Goal: Transaction & Acquisition: Register for event/course

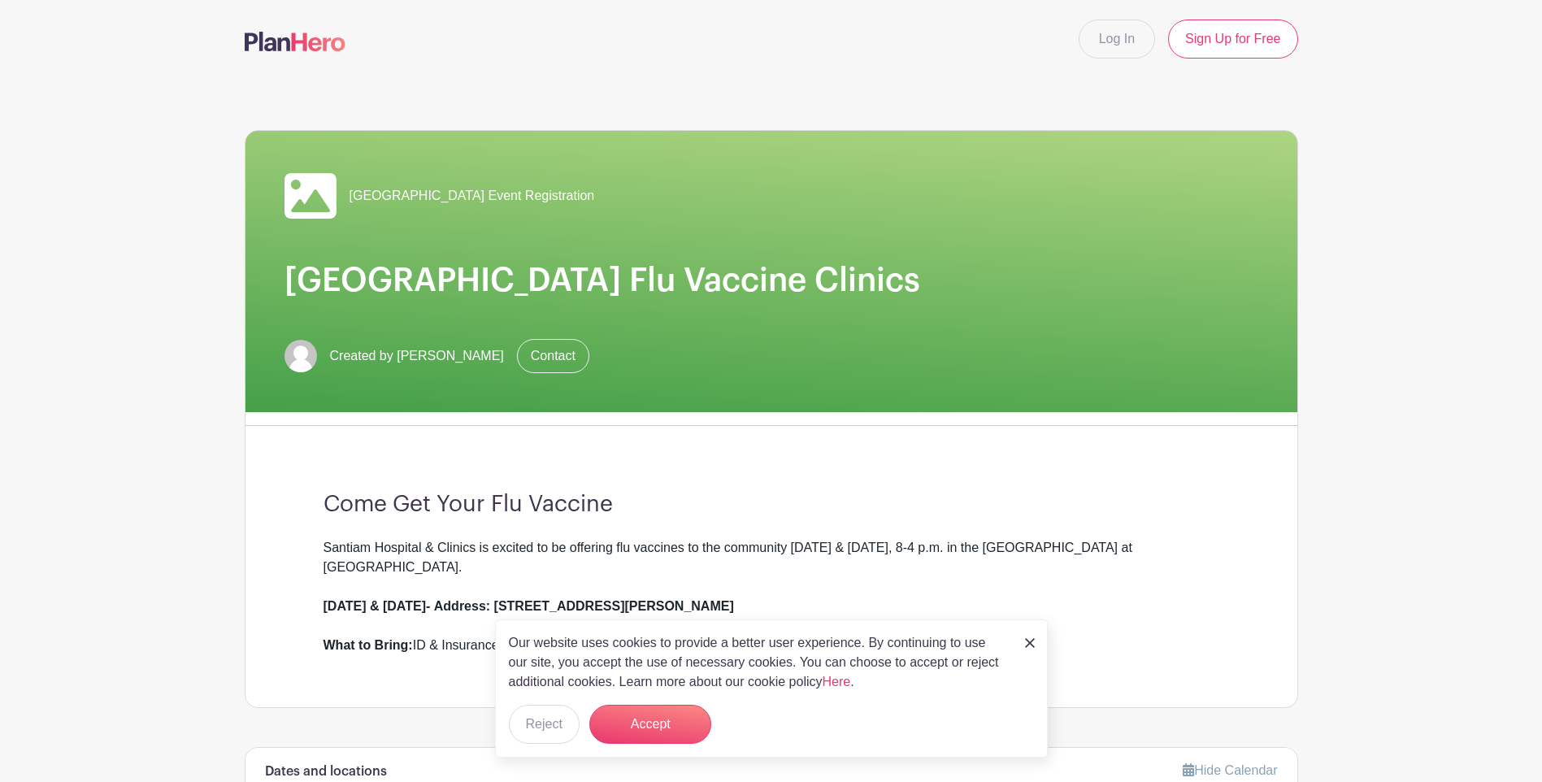
click at [1023, 641] on div "Our website uses cookies to provide a better user experience. By continuing to …" at bounding box center [771, 688] width 553 height 138
click at [1031, 642] on img at bounding box center [1030, 643] width 10 height 10
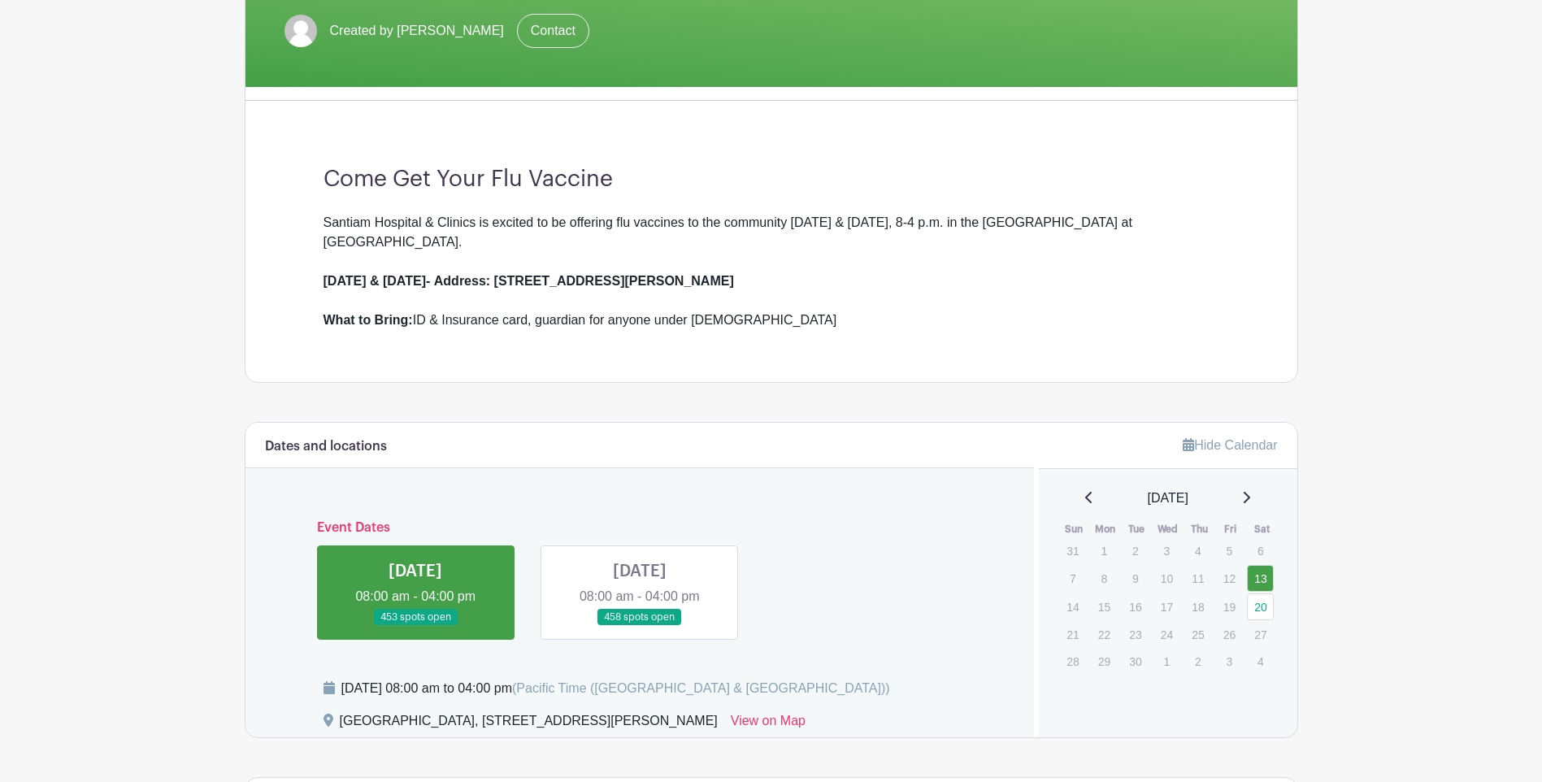
scroll to position [406, 0]
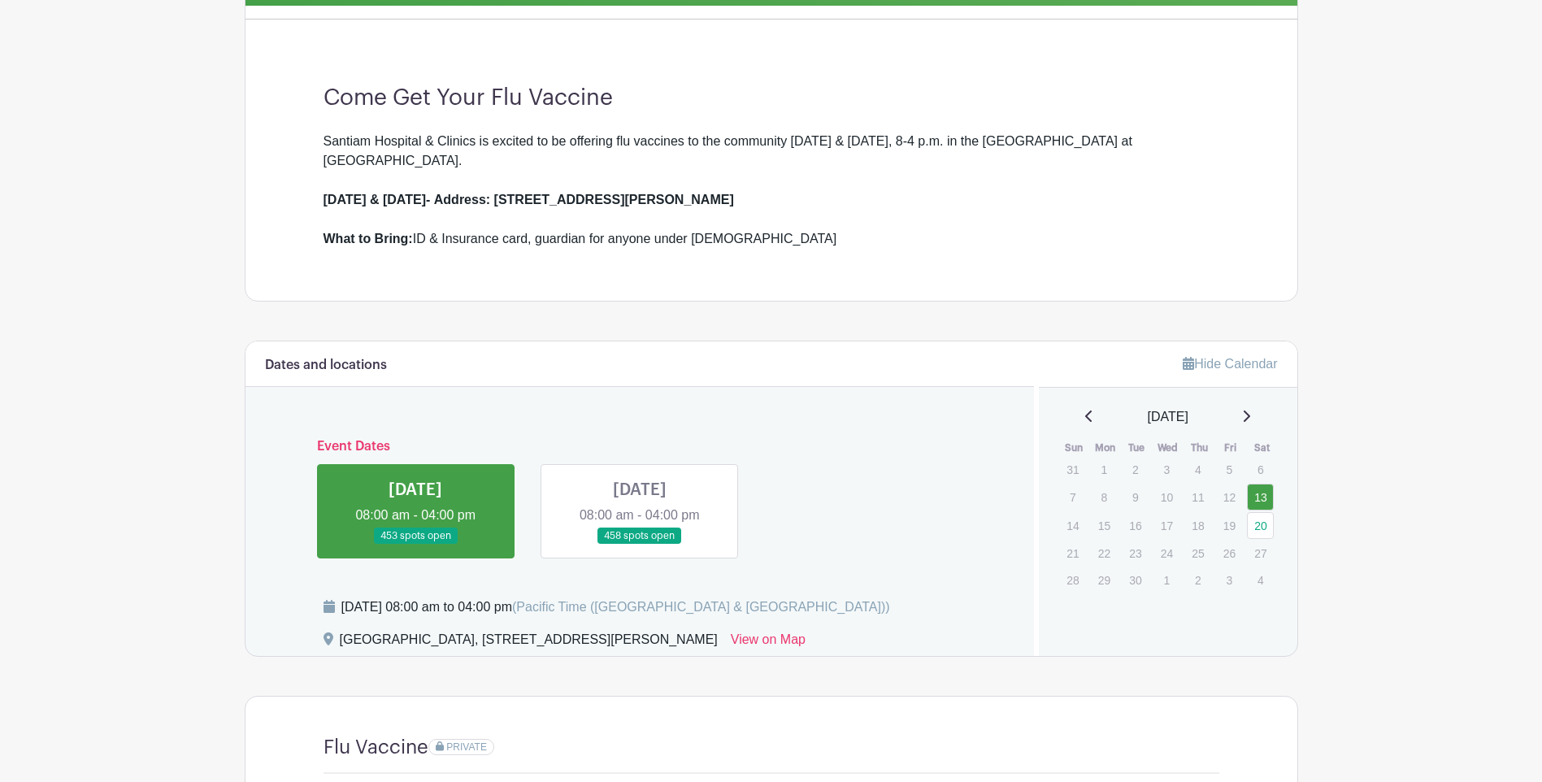
click at [640, 544] on link at bounding box center [640, 544] width 0 height 0
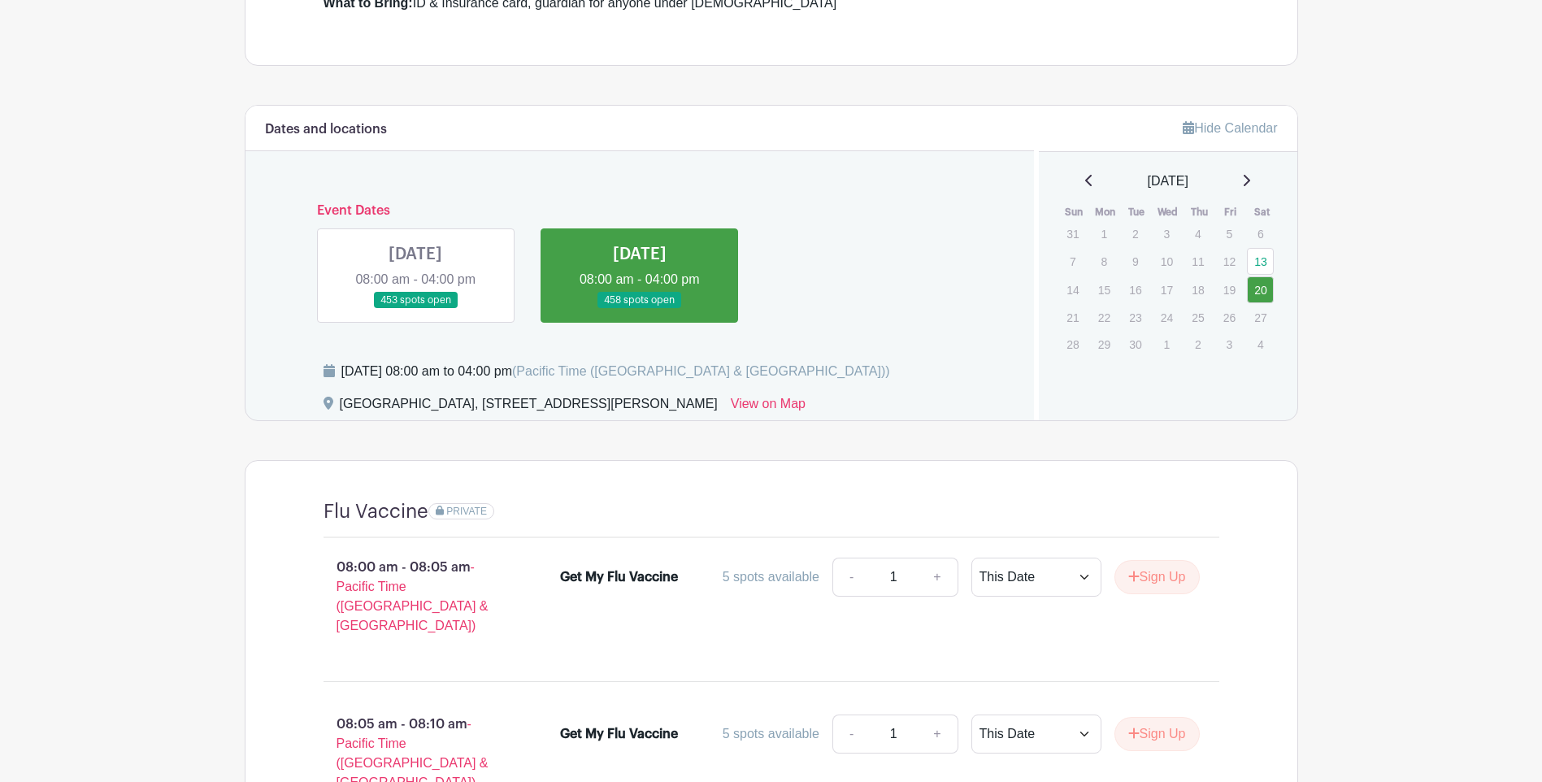
scroll to position [650, 0]
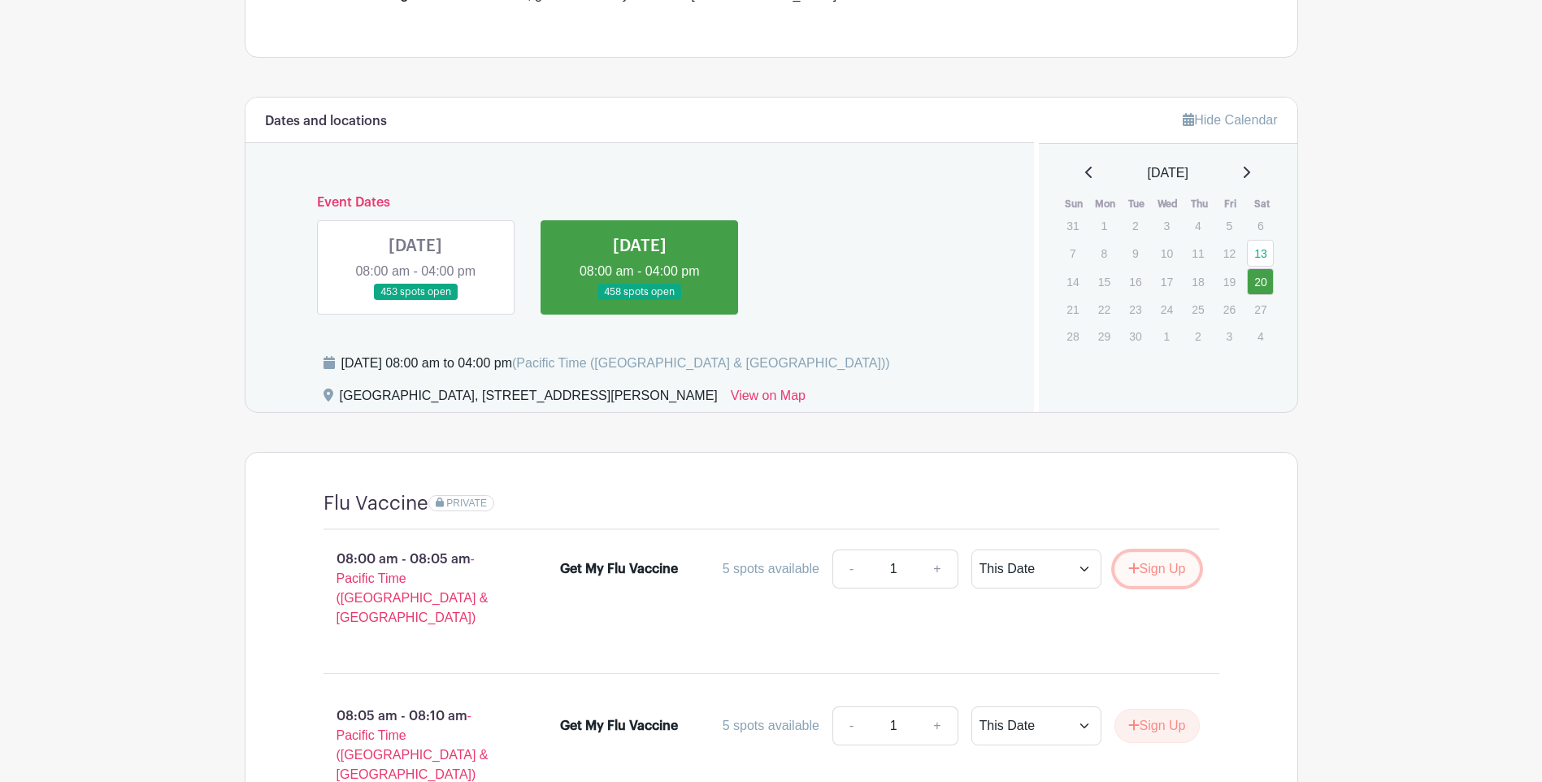
click at [1142, 567] on button "Sign Up" at bounding box center [1156, 569] width 85 height 34
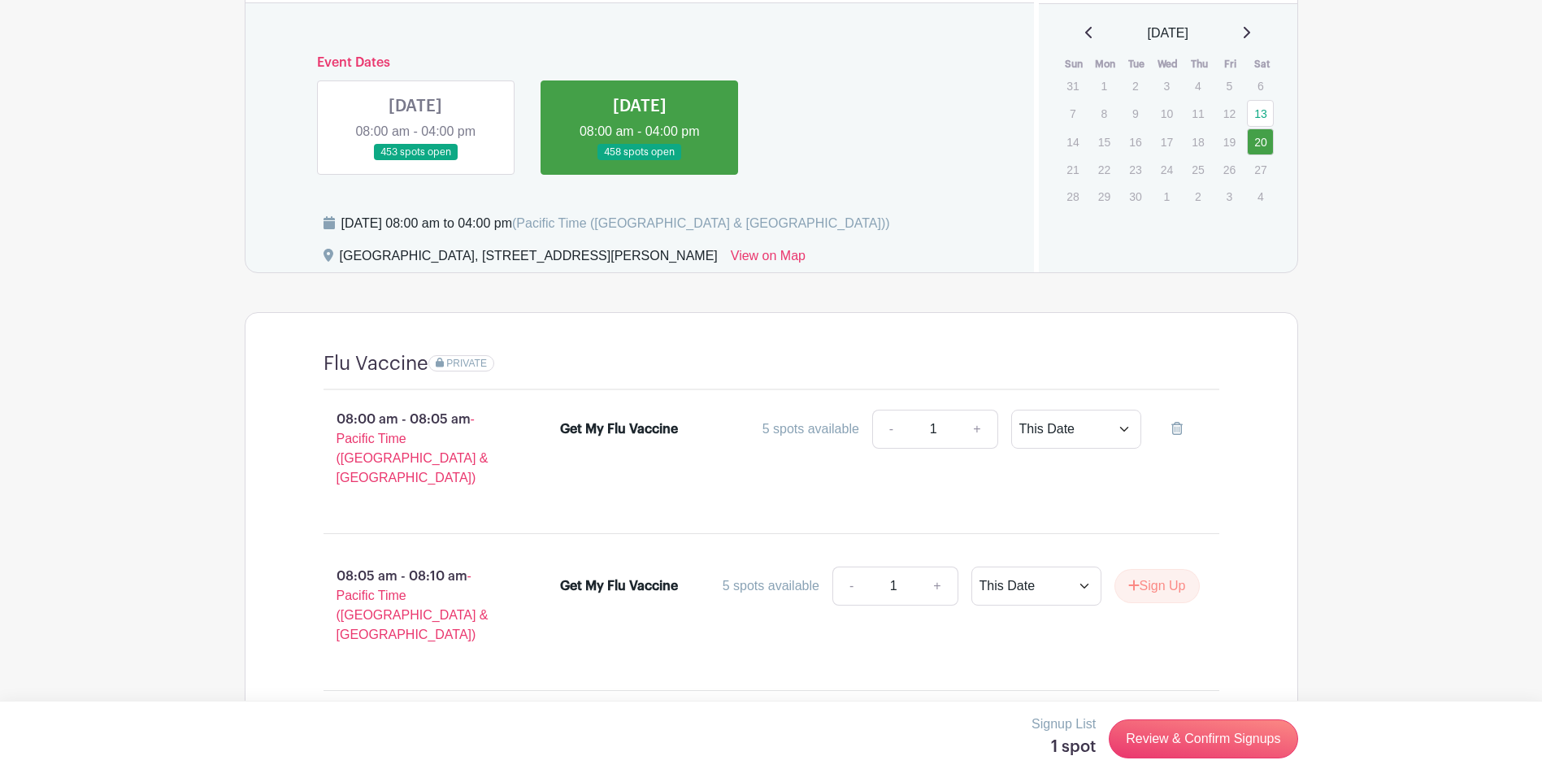
scroll to position [813, 0]
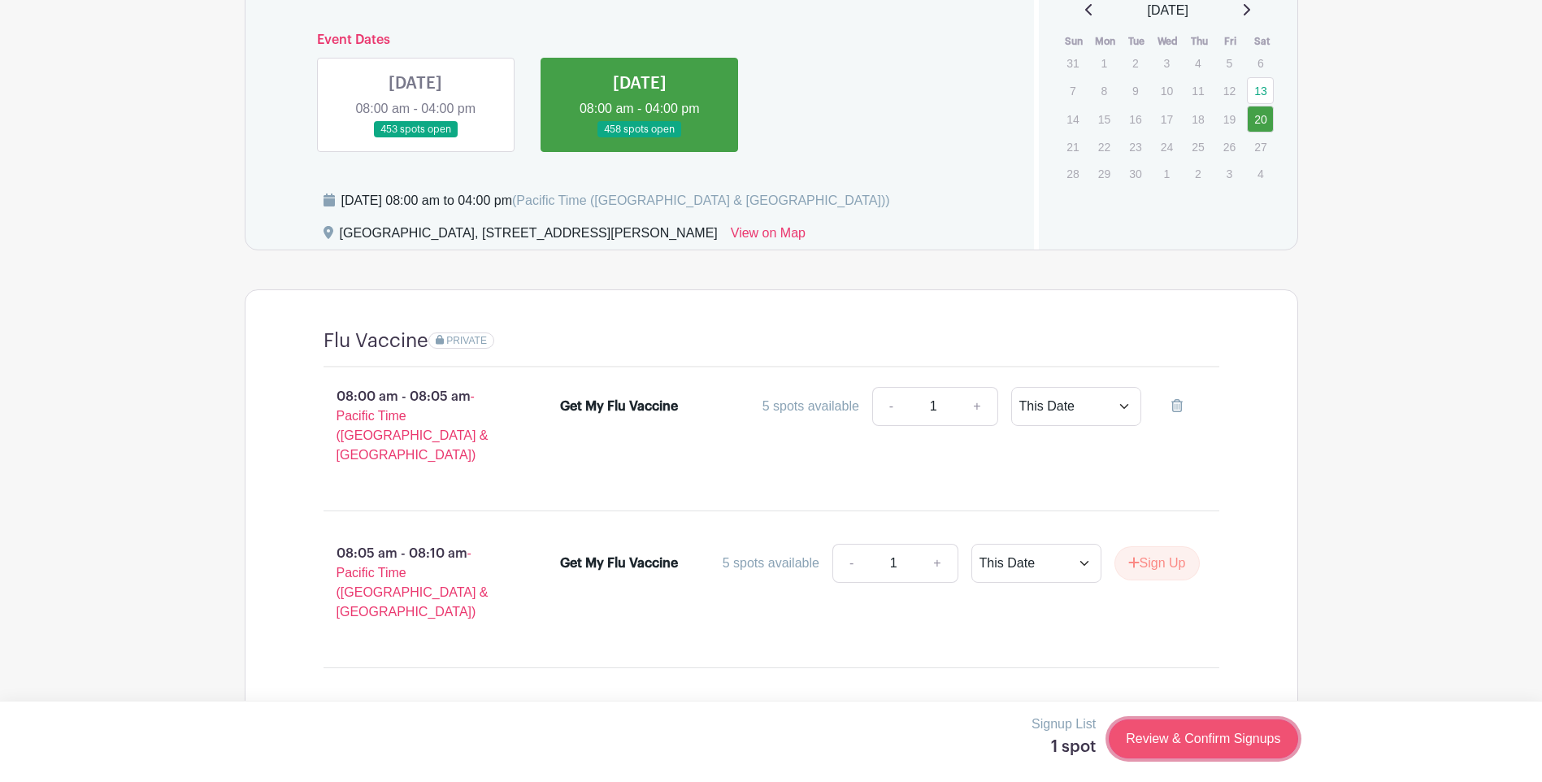
click at [1170, 735] on link "Review & Confirm Signups" at bounding box center [1202, 738] width 189 height 39
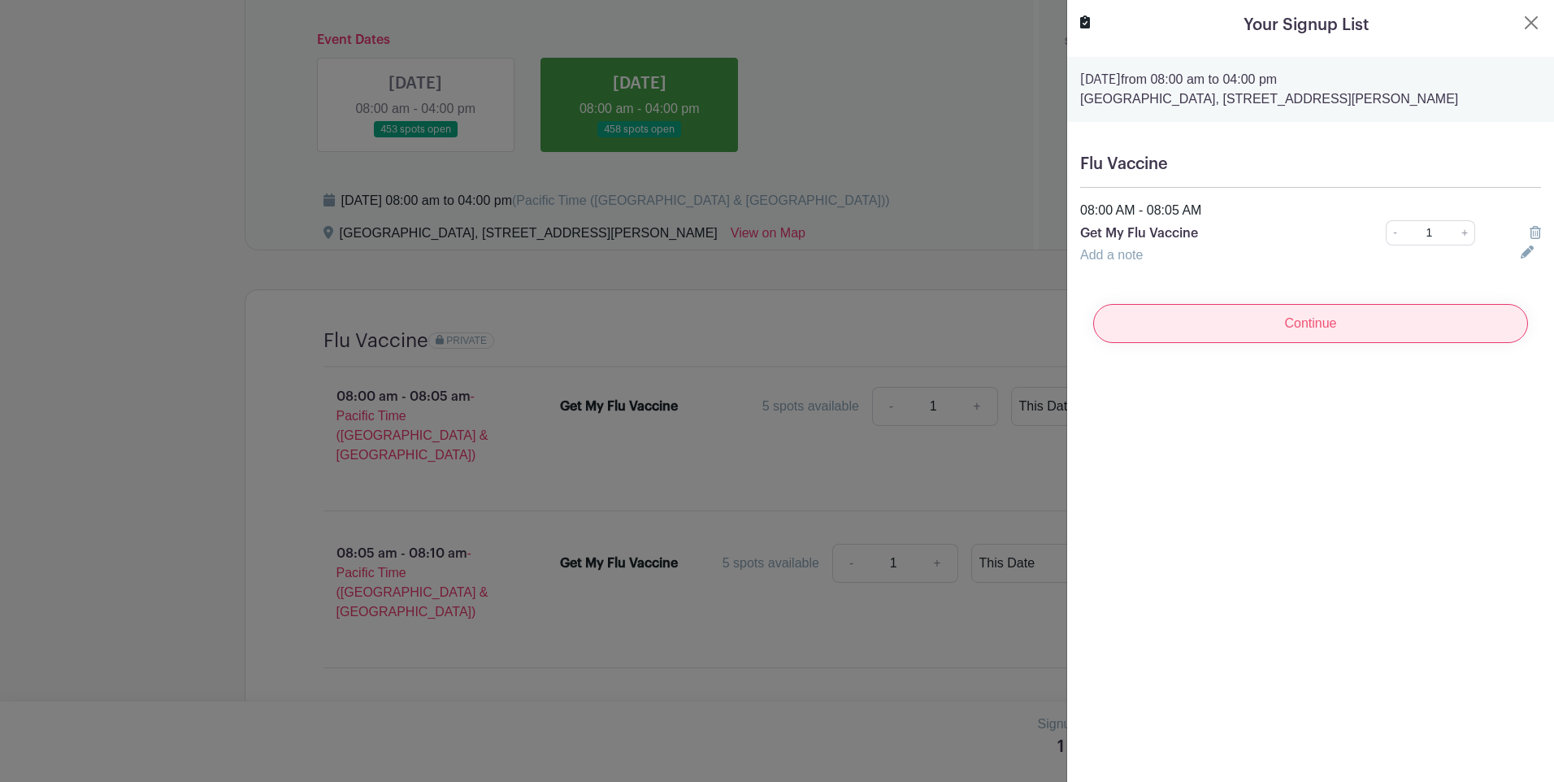
click at [1264, 343] on input "Continue" at bounding box center [1310, 323] width 435 height 39
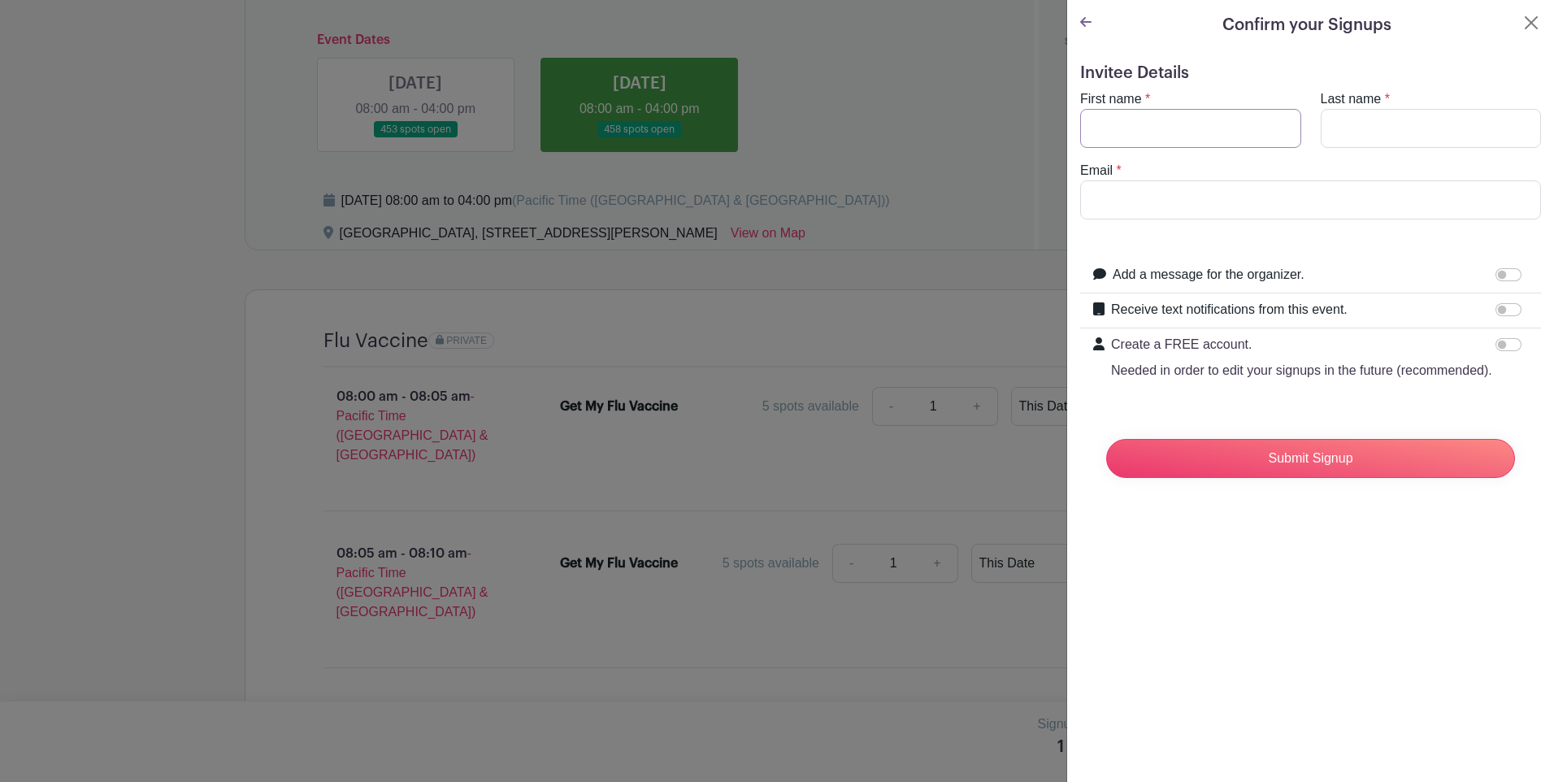
click at [1225, 123] on input "First name" at bounding box center [1190, 128] width 221 height 39
type input "[PERSON_NAME]"
type input "[EMAIL_ADDRESS][DOMAIN_NAME]"
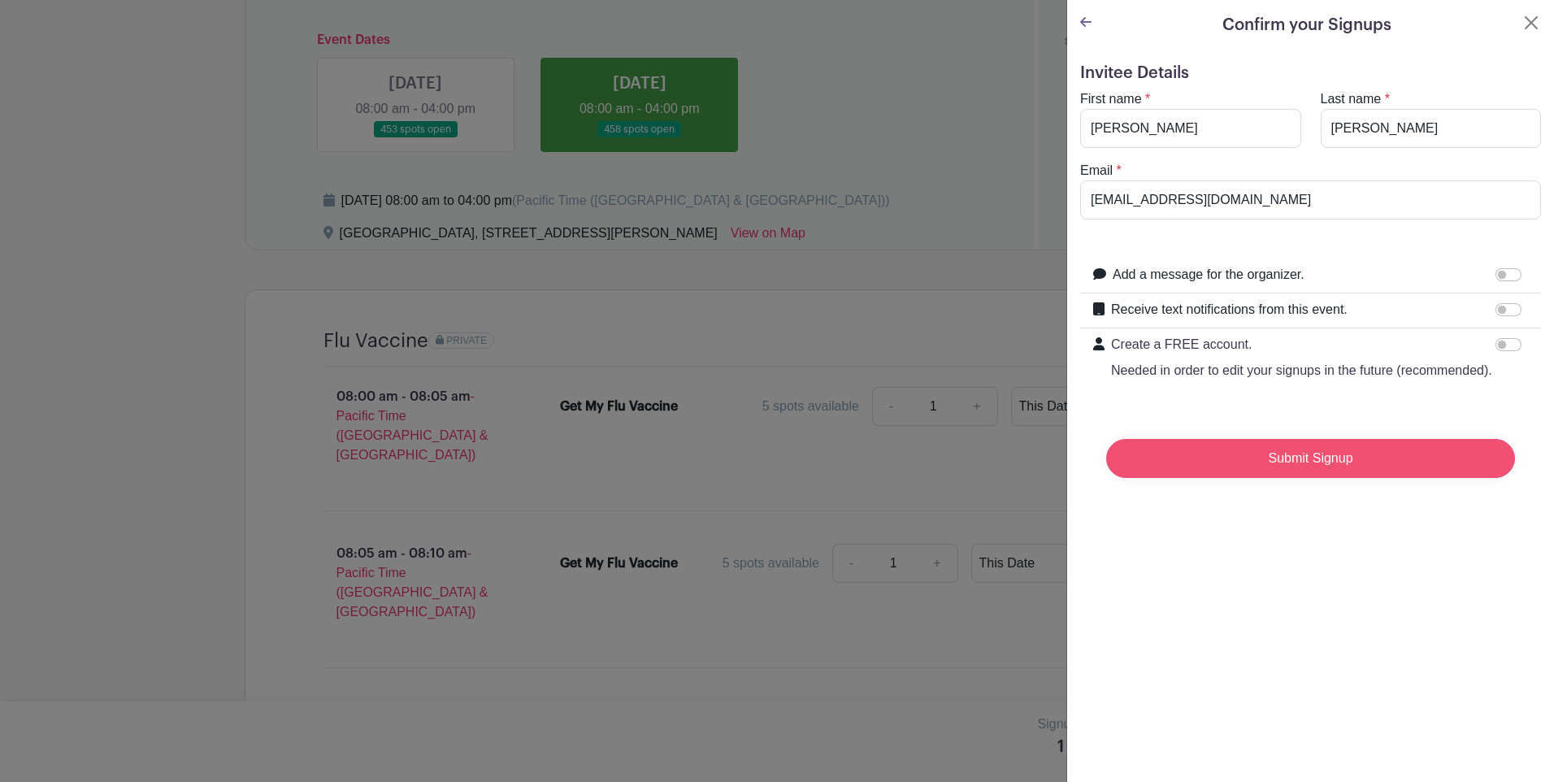
click at [1279, 478] on input "Submit Signup" at bounding box center [1310, 458] width 409 height 39
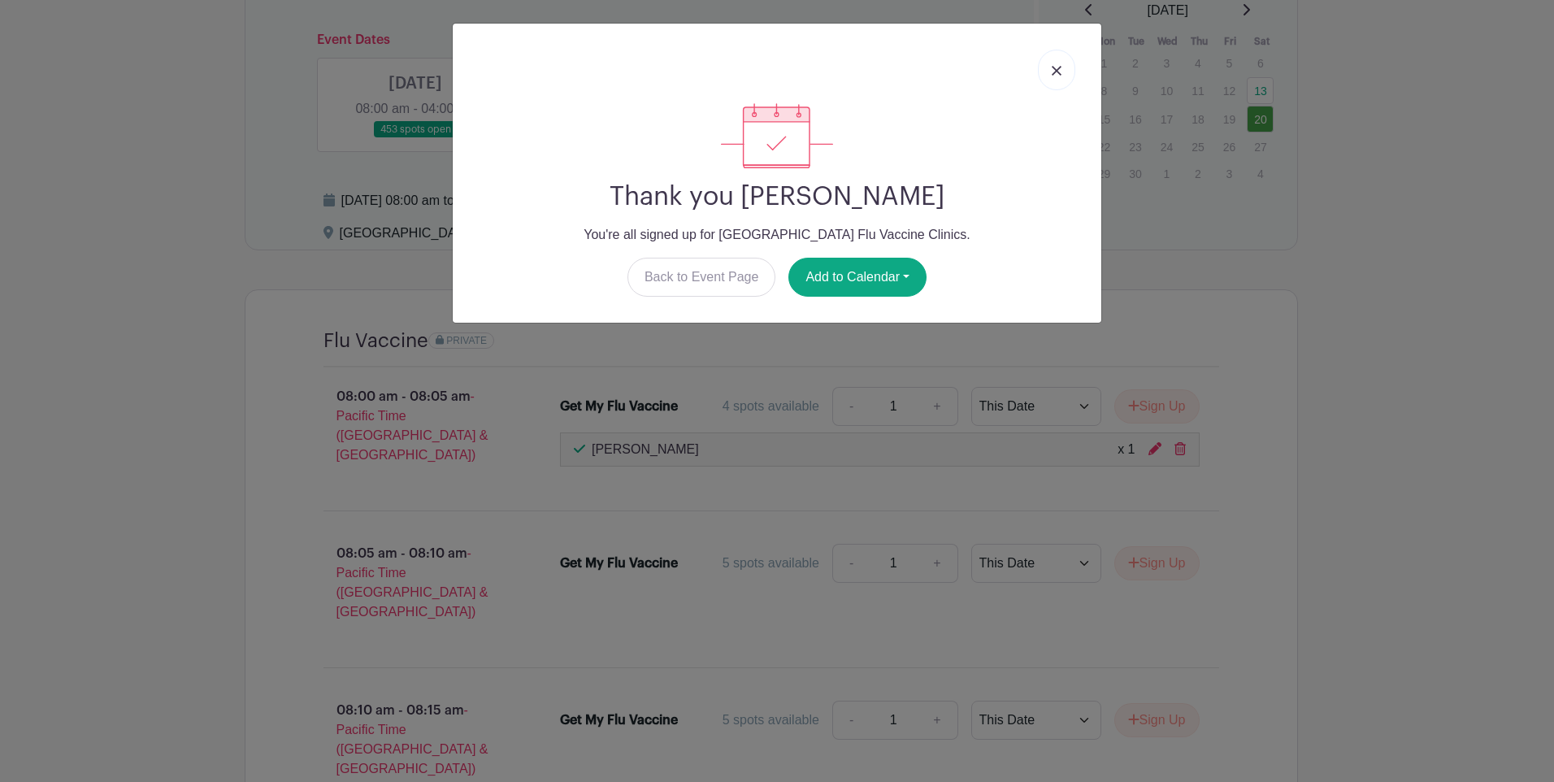
click at [1054, 70] on img at bounding box center [1057, 71] width 10 height 10
